Goal: Obtain resource: Download file/media

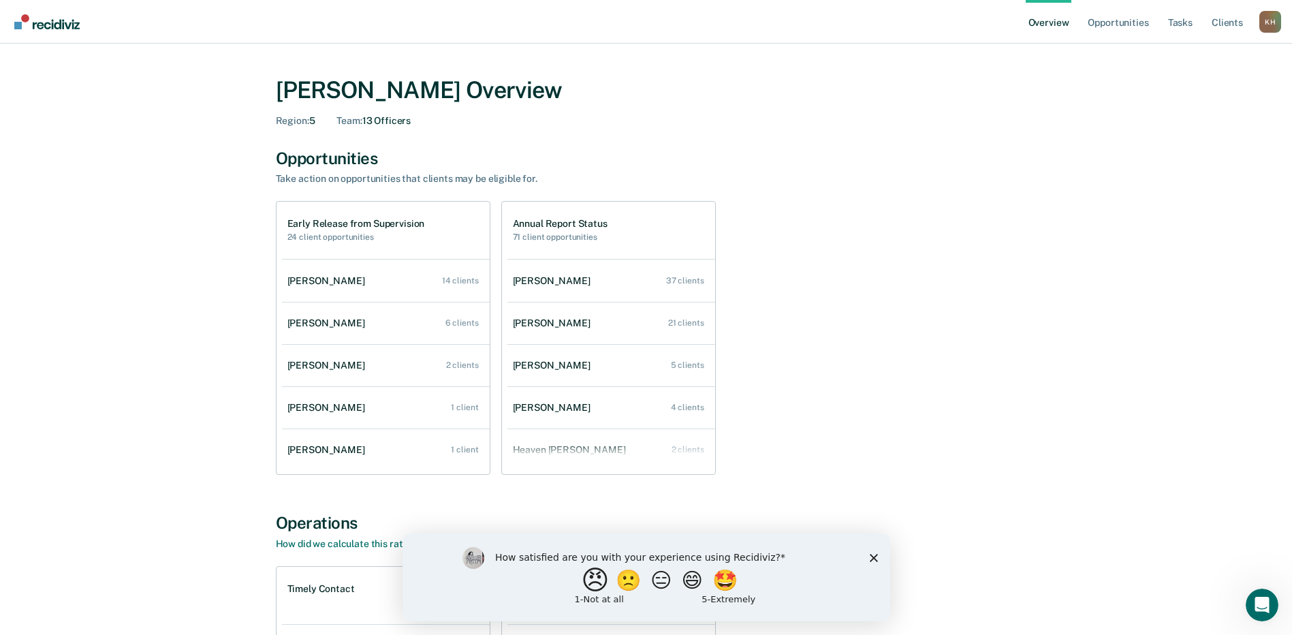
click at [582, 582] on button "😠" at bounding box center [596, 579] width 32 height 27
click at [870, 567] on div "What is the reason for the score that you gave?" at bounding box center [646, 580] width 488 height 82
click at [874, 563] on polygon "Close survey" at bounding box center [873, 563] width 8 height 8
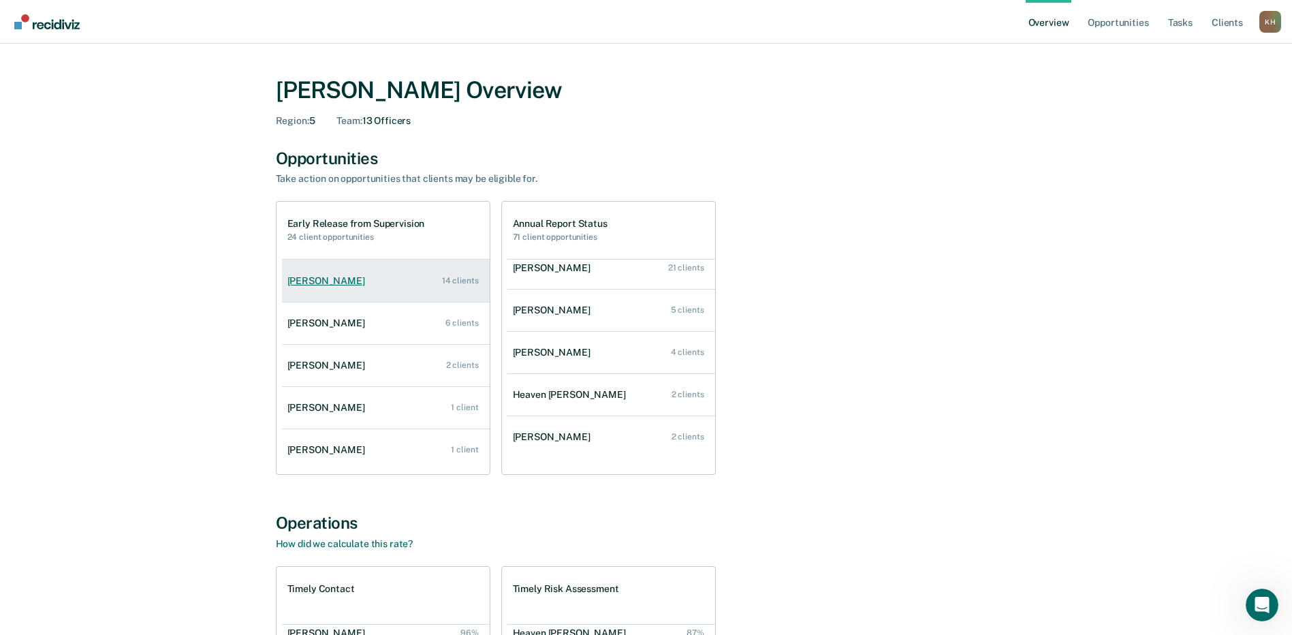
click at [327, 280] on div "[PERSON_NAME]" at bounding box center [328, 281] width 83 height 12
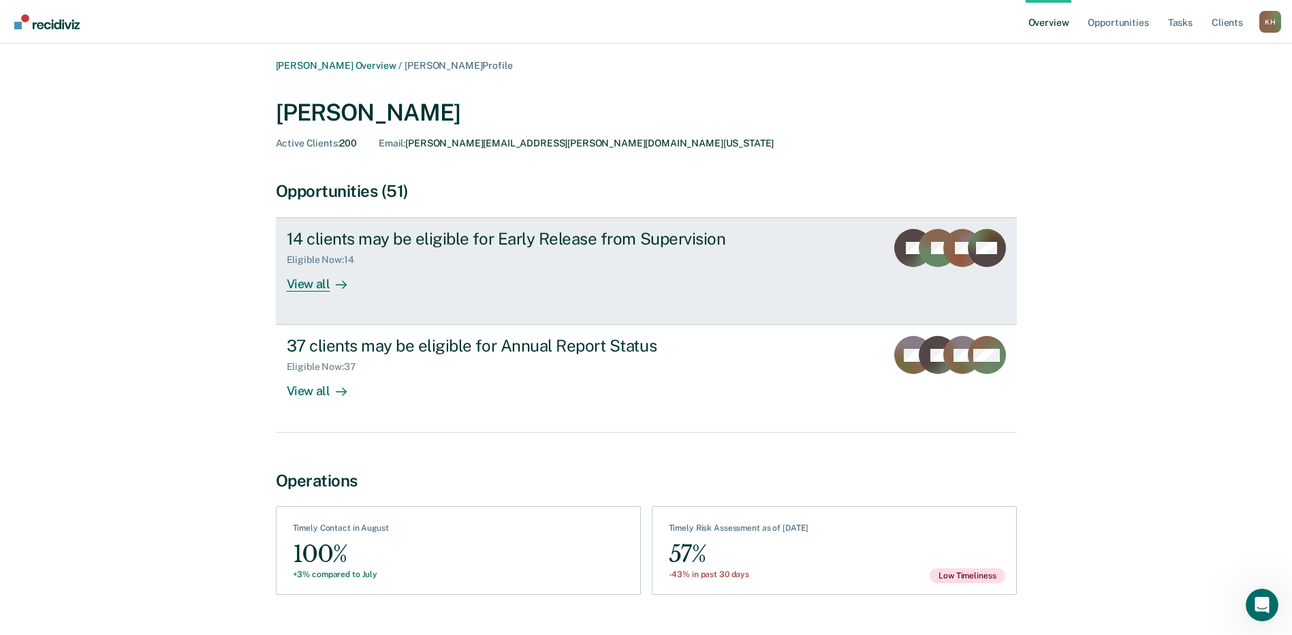
click at [313, 281] on div "View all" at bounding box center [325, 279] width 76 height 27
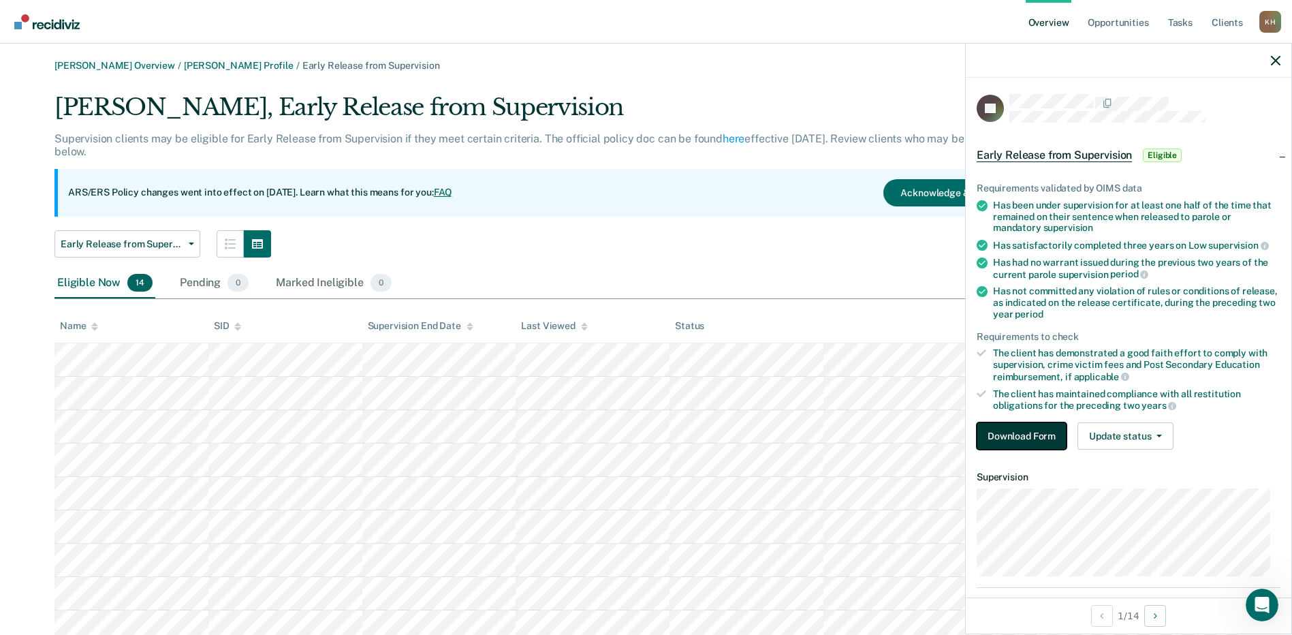
click at [997, 432] on button "Download Form" at bounding box center [1022, 435] width 90 height 27
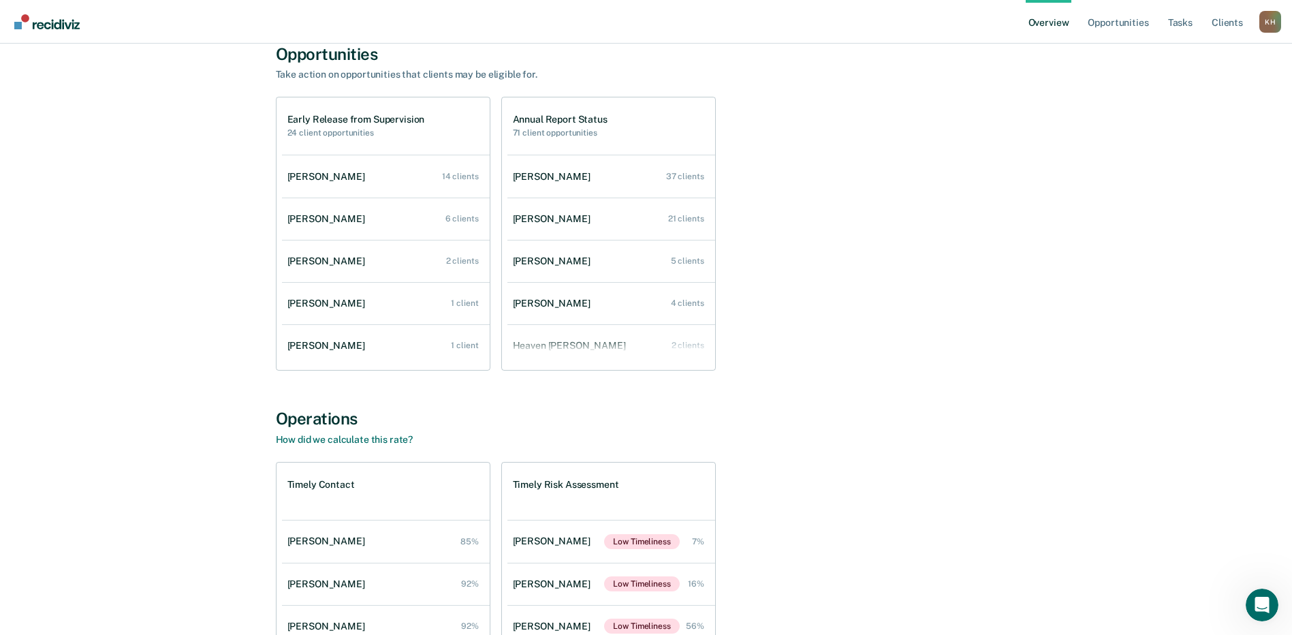
scroll to position [68, 0]
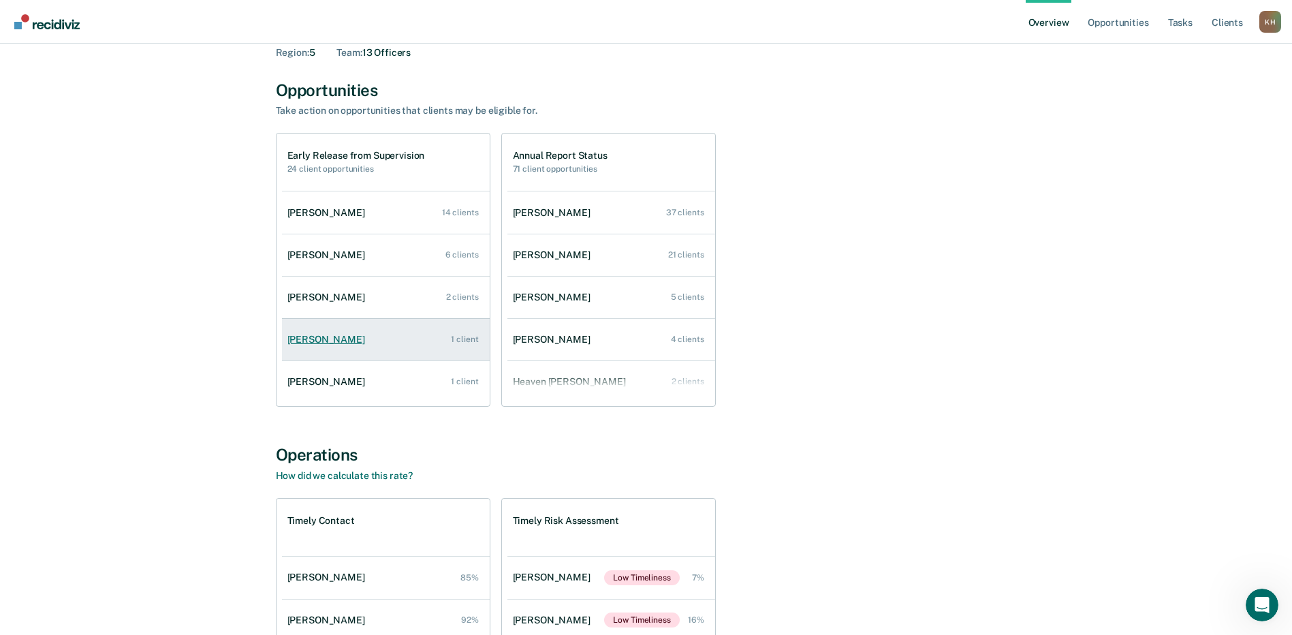
click at [300, 331] on link "Jennif Mcbride 1 client" at bounding box center [386, 339] width 208 height 39
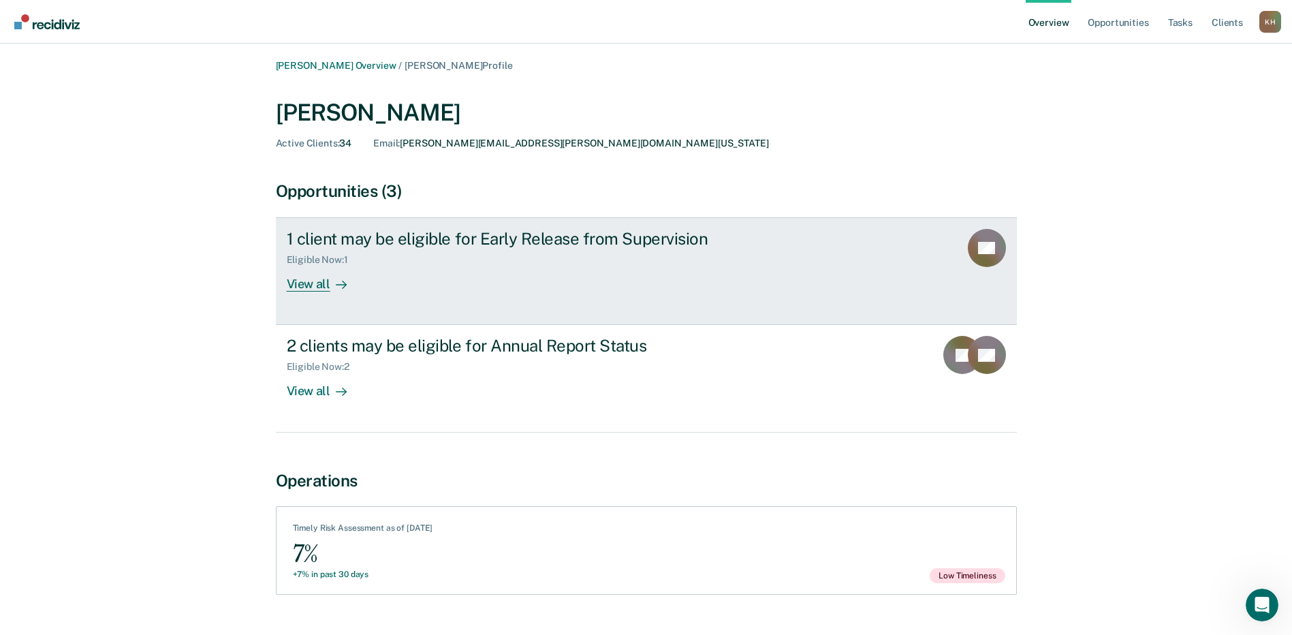
click at [298, 291] on div "View all" at bounding box center [325, 279] width 76 height 27
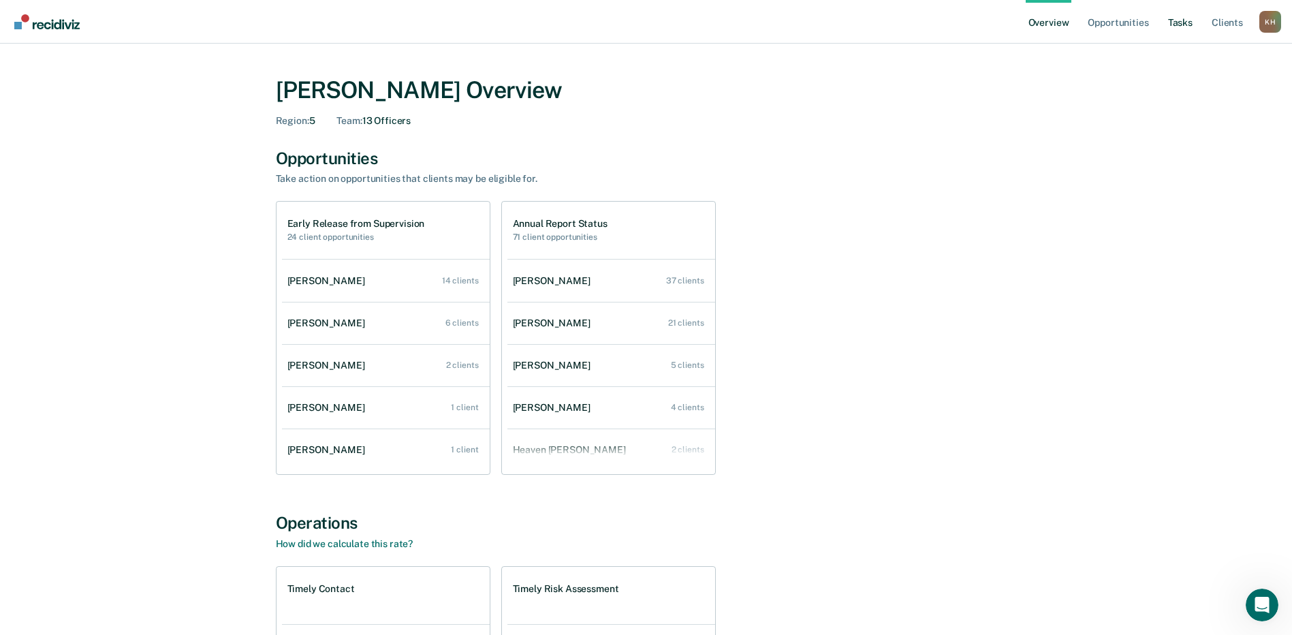
click at [1175, 19] on link "Tasks" at bounding box center [1180, 22] width 30 height 44
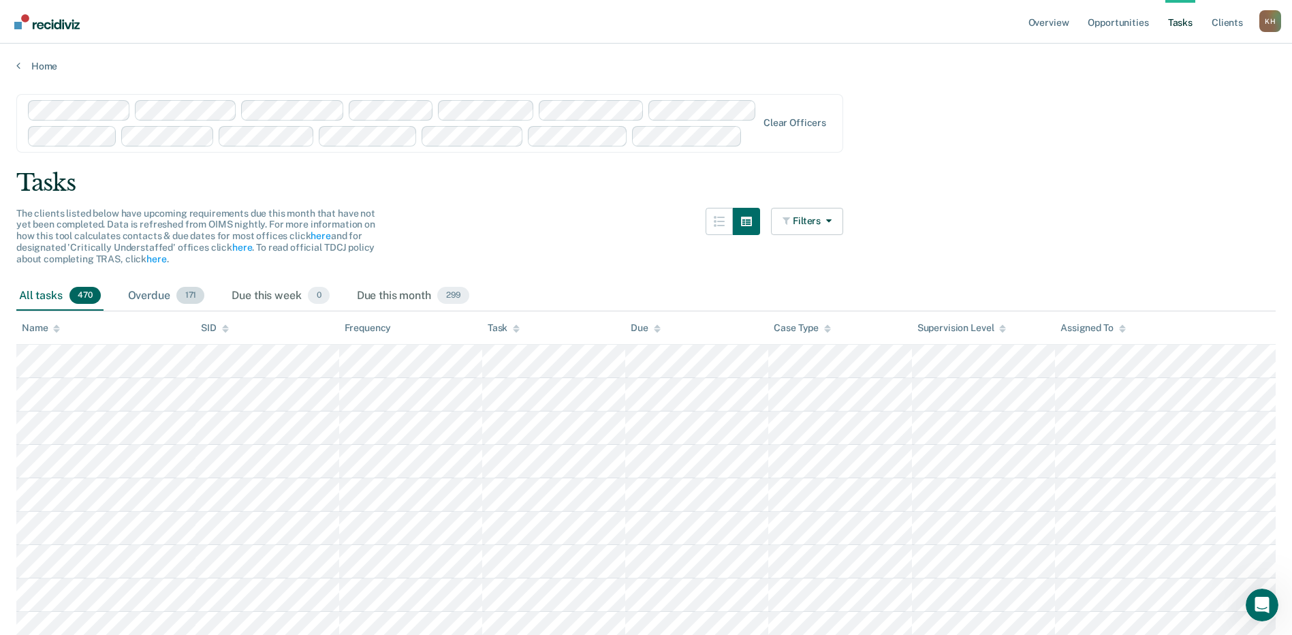
click at [146, 290] on div "Overdue 171" at bounding box center [166, 296] width 82 height 30
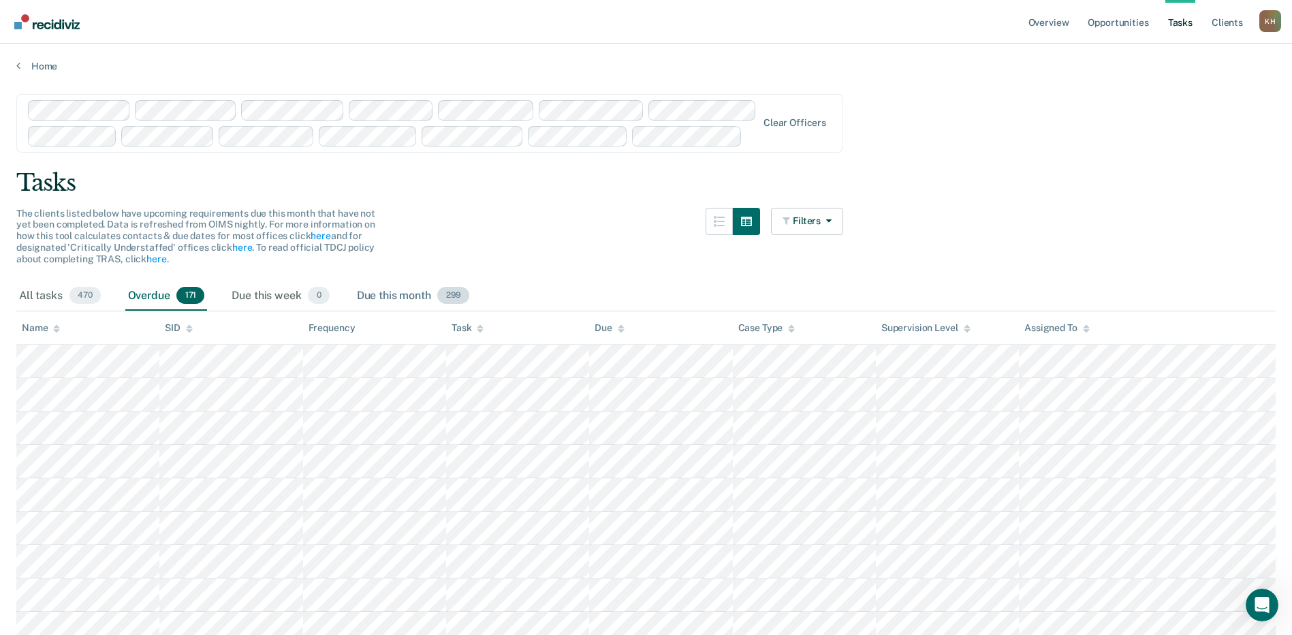
click at [379, 295] on div "Due this month 299" at bounding box center [413, 296] width 118 height 30
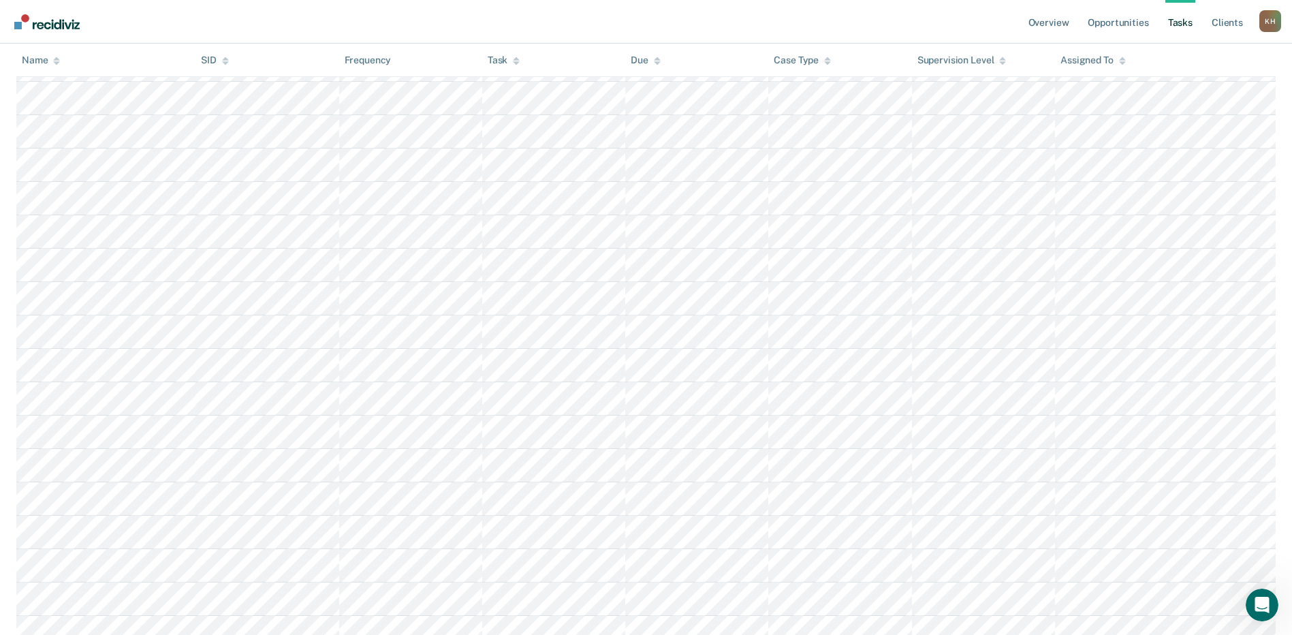
scroll to position [5244, 0]
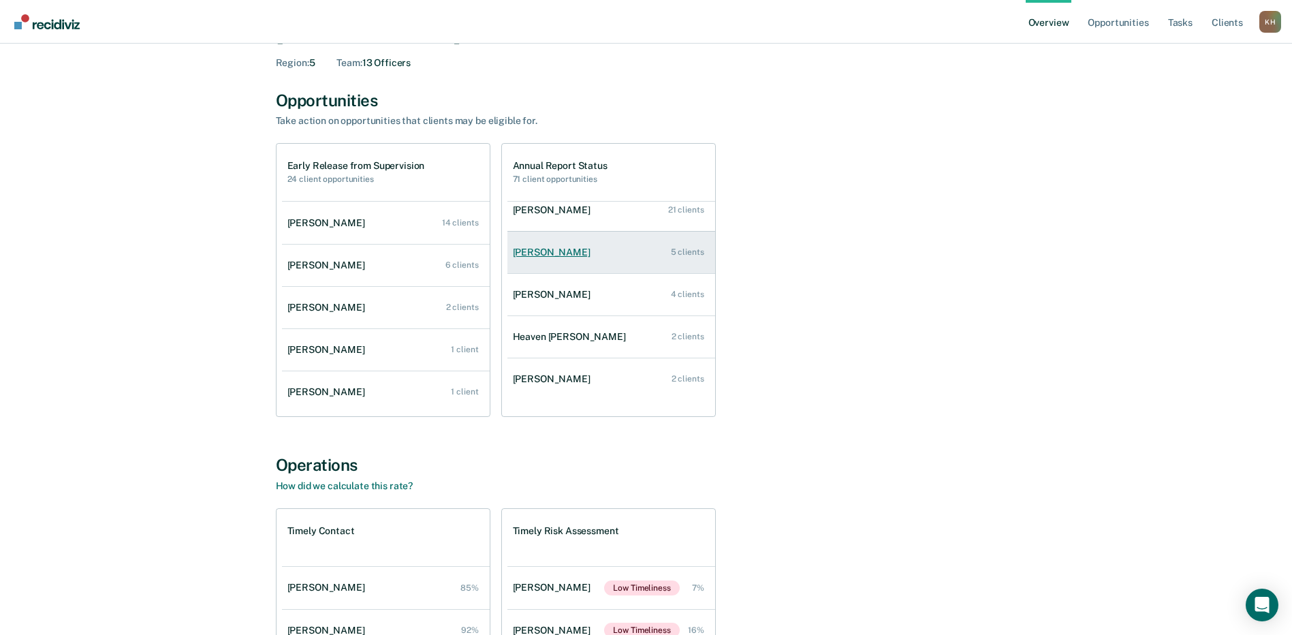
scroll to position [136, 0]
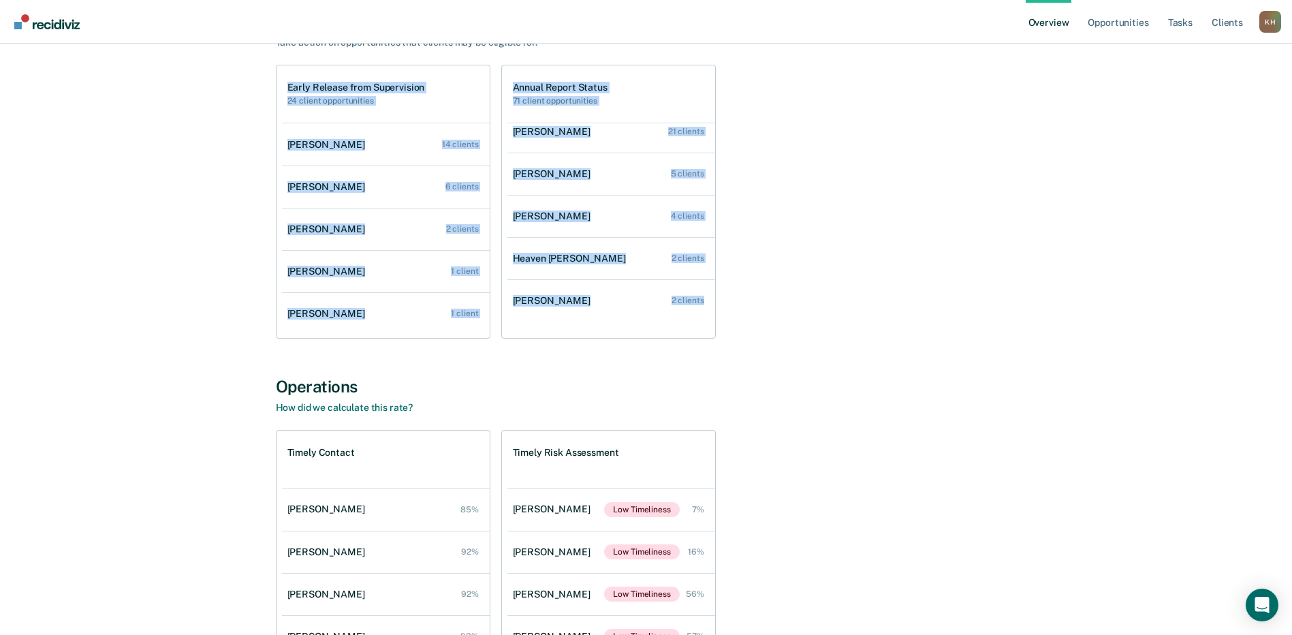
drag, startPoint x: 251, startPoint y: 67, endPoint x: 723, endPoint y: 355, distance: 553.3
click at [723, 355] on div "[PERSON_NAME] Overview Region : 5 Team : 13 Officers Opportunities Take action …" at bounding box center [646, 327] width 817 height 807
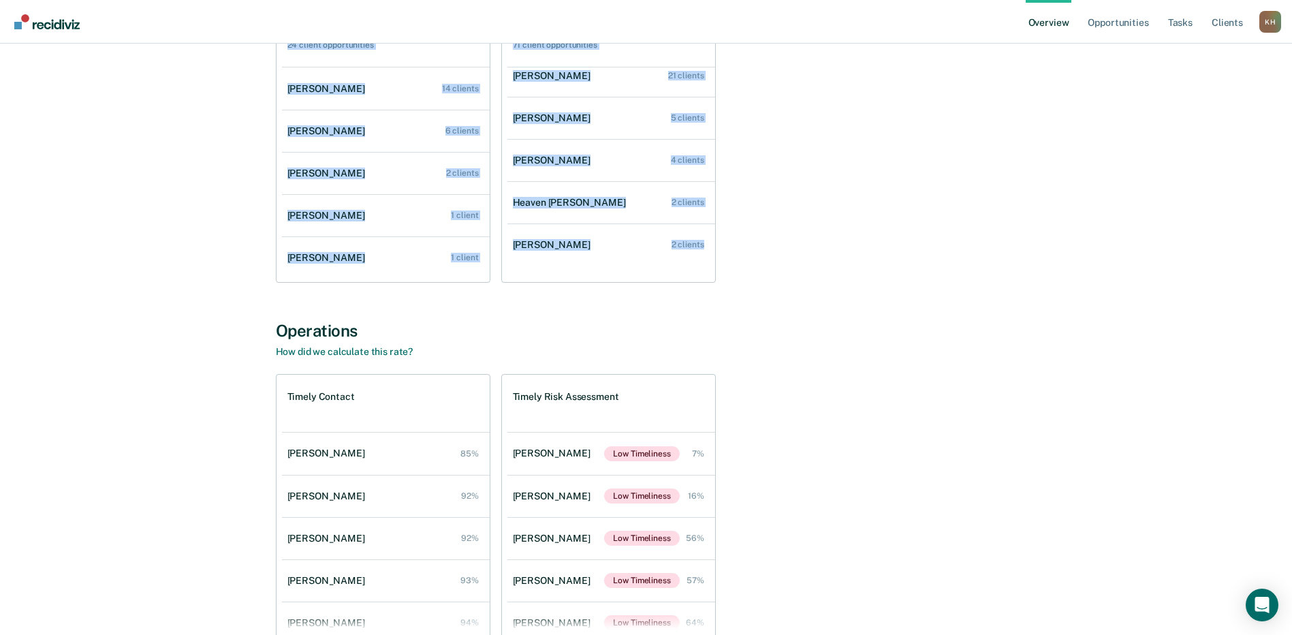
scroll to position [204, 0]
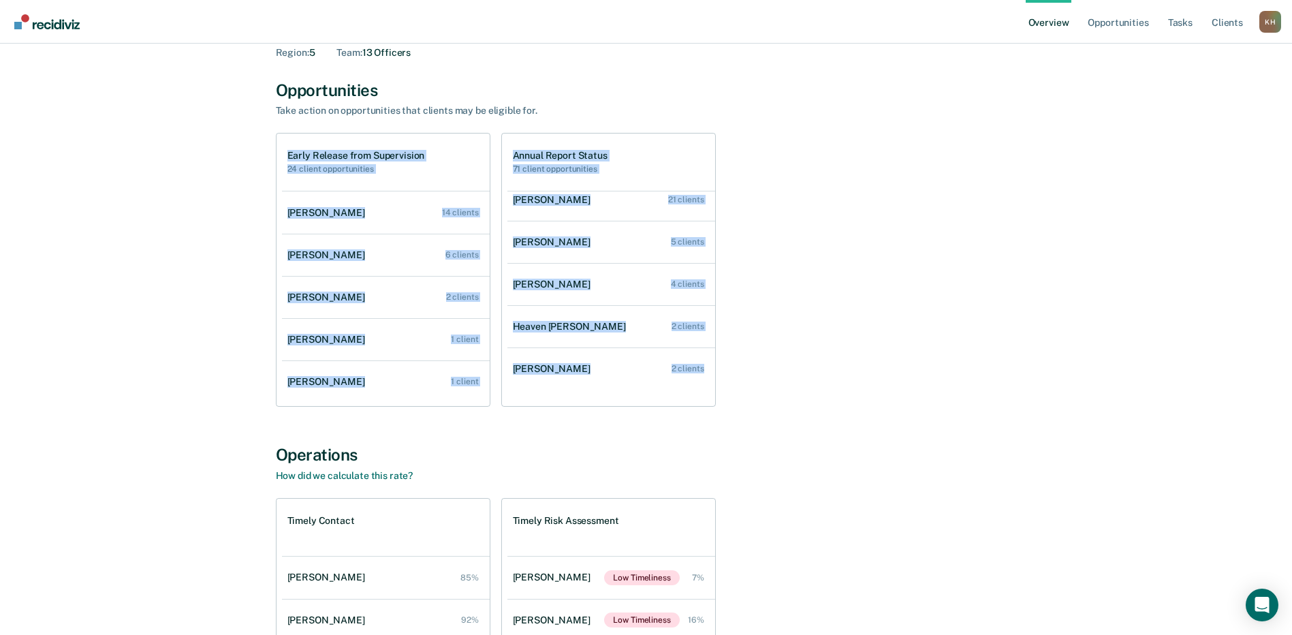
click at [789, 266] on div "Early Release from Supervision 24 client opportunities [PERSON_NAME] 14 clients…" at bounding box center [646, 270] width 741 height 274
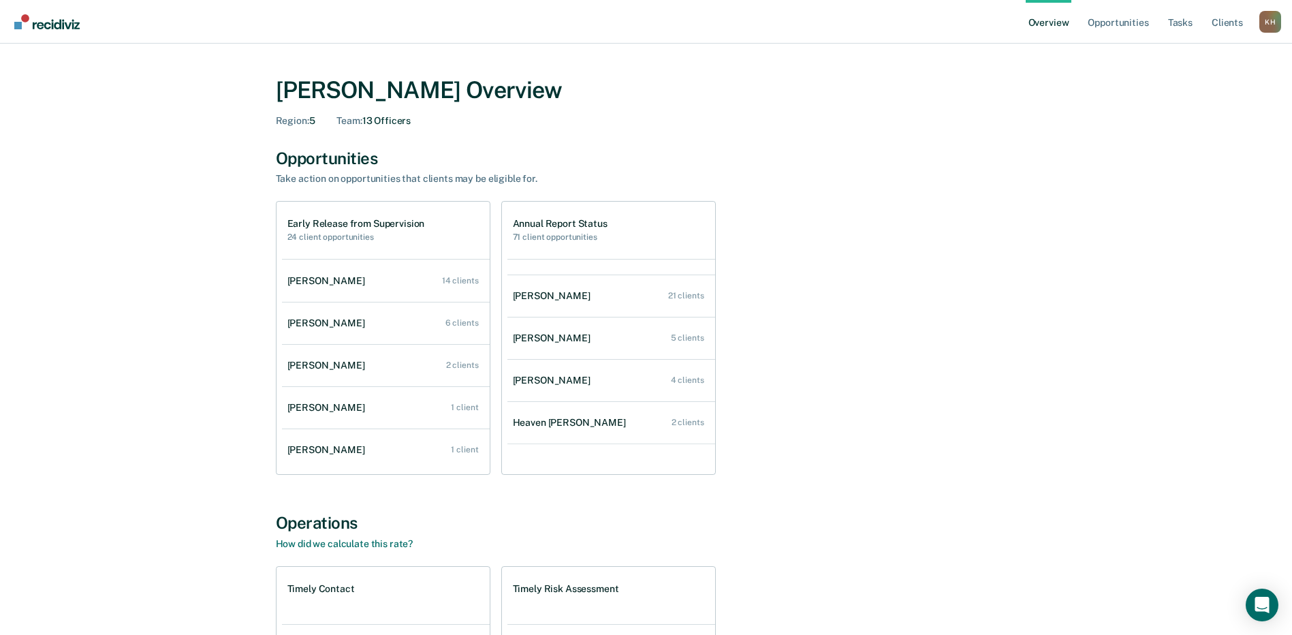
scroll to position [0, 0]
